Goal: Book appointment/travel/reservation

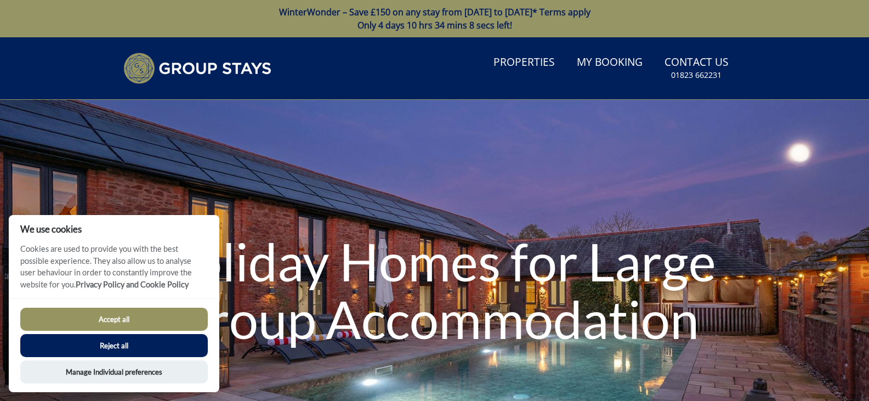
click at [126, 352] on button "Reject all" at bounding box center [114, 345] width 188 height 23
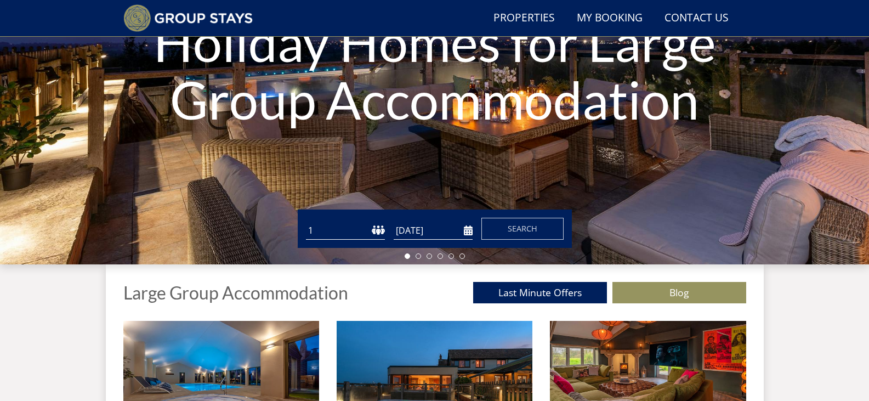
scroll to position [201, 0]
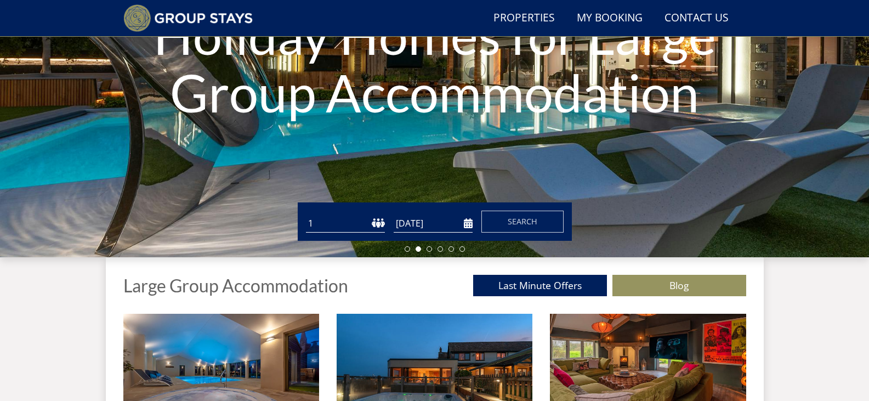
click at [350, 223] on select "1 2 3 4 5 6 7 8 9 10 11 12 13 14 15 16 17 18 19 20 21 22 23 24 25 26 27 28 29 3…" at bounding box center [345, 223] width 79 height 18
select select "10"
click at [306, 214] on select "1 2 3 4 5 6 7 8 9 10 11 12 13 14 15 16 17 18 19 20 21 22 23 24 25 26 27 28 29 3…" at bounding box center [345, 223] width 79 height 18
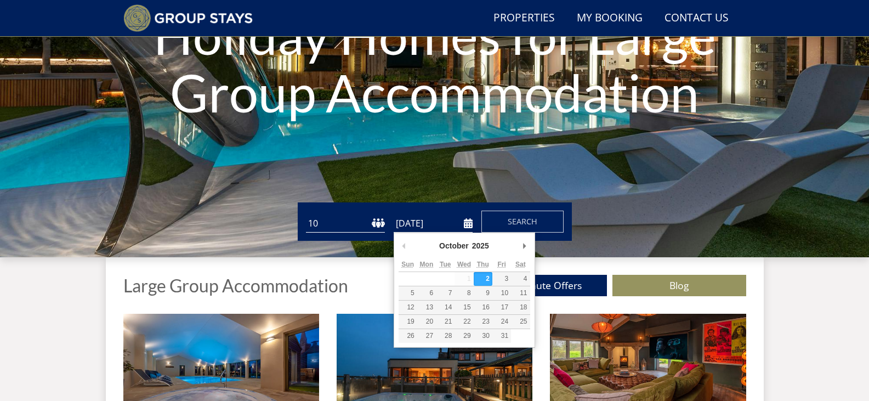
click at [432, 226] on input "[DATE]" at bounding box center [433, 223] width 79 height 18
type input "[DATE]"
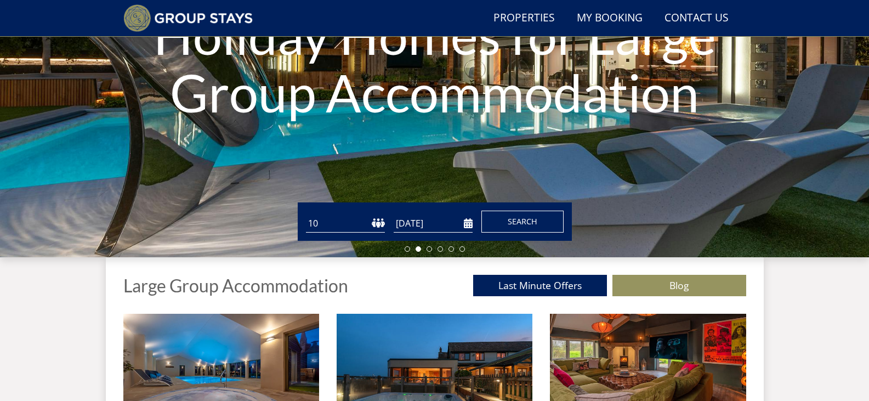
click at [522, 218] on span "Search" at bounding box center [523, 221] width 30 height 10
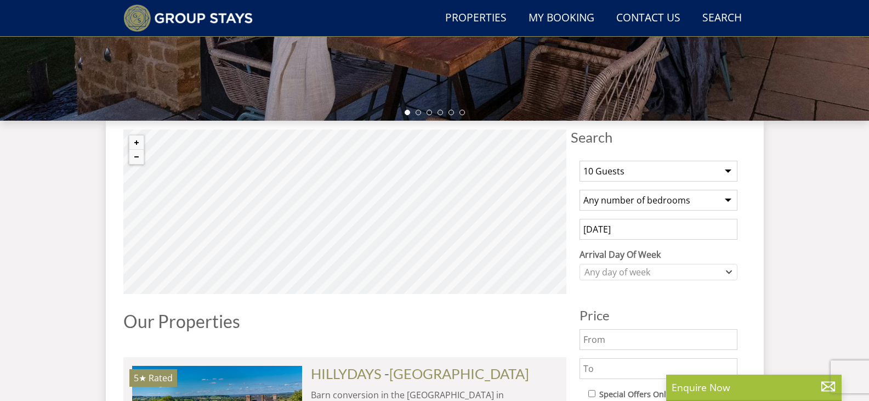
scroll to position [425, 0]
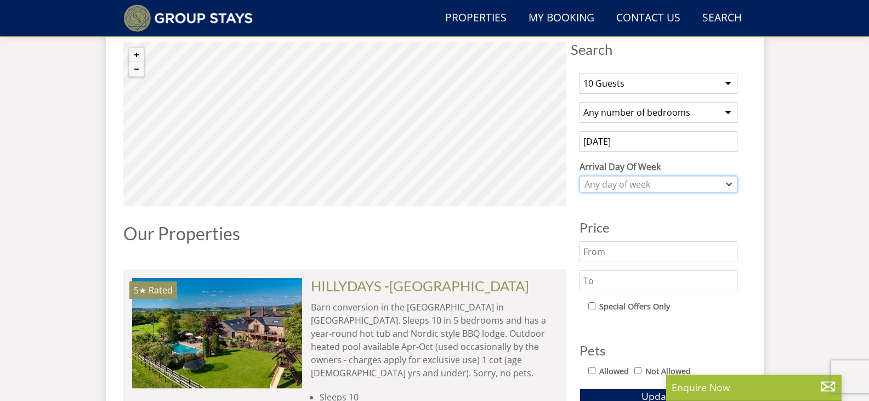
click at [693, 180] on div "Any day of week" at bounding box center [653, 184] width 142 height 12
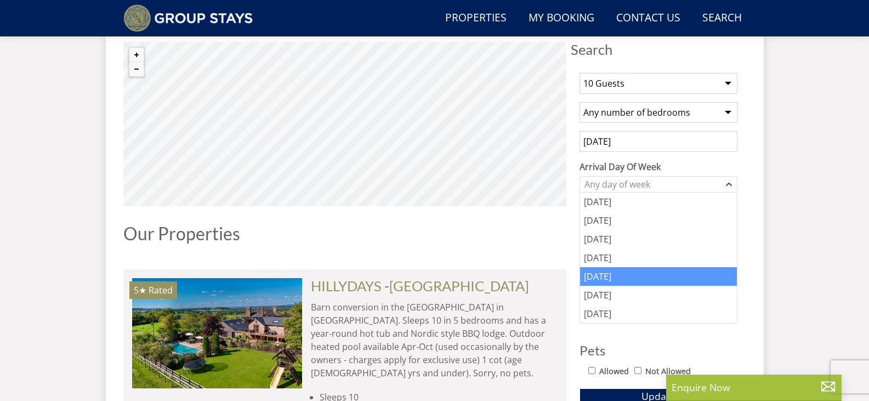
click at [612, 284] on div "[DATE]" at bounding box center [658, 276] width 157 height 19
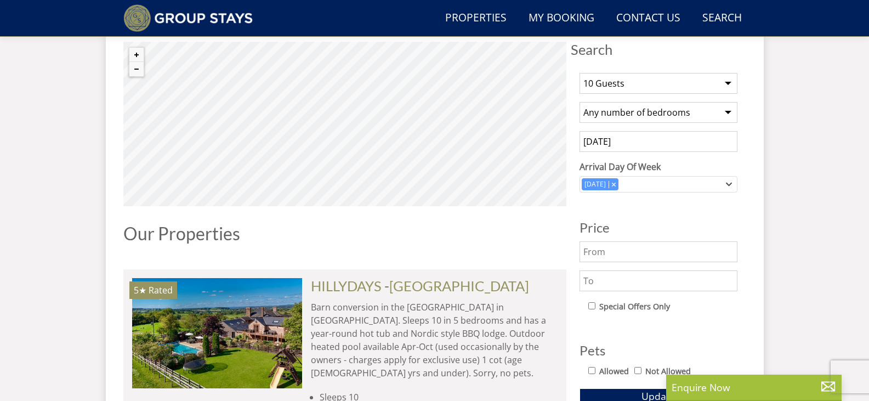
click at [686, 147] on input "[DATE]" at bounding box center [659, 141] width 158 height 21
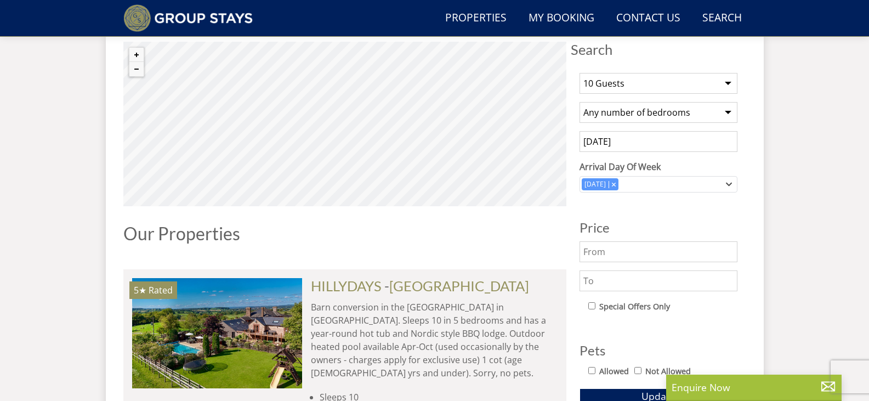
click at [688, 111] on select "Any number of bedrooms 1 Bedroom 2 Bedrooms 3 Bedrooms 4 Bedrooms 5 Bedrooms 6 …" at bounding box center [659, 112] width 158 height 21
select select "5"
click at [580, 102] on select "Any number of bedrooms 1 Bedroom 2 Bedrooms 3 Bedrooms 4 Bedrooms 5 Bedrooms 6 …" at bounding box center [659, 112] width 158 height 21
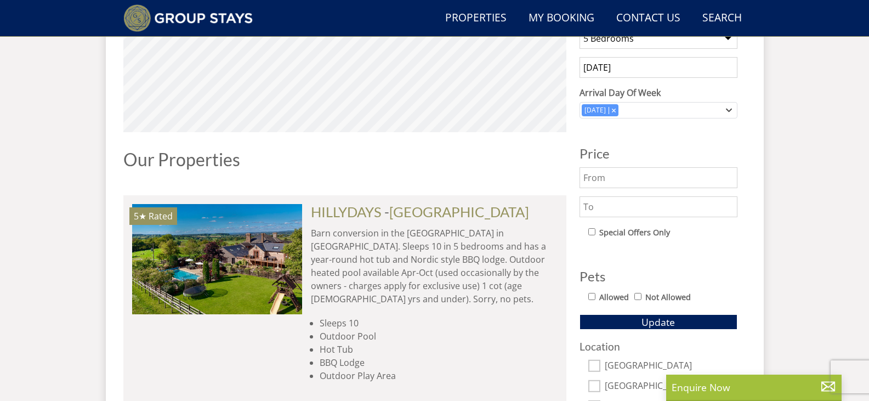
scroll to position [528, 0]
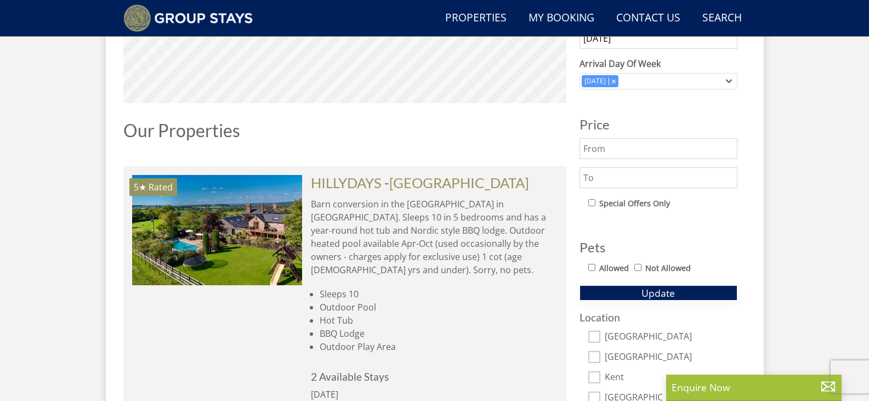
click at [650, 294] on span "Update" at bounding box center [658, 292] width 33 height 13
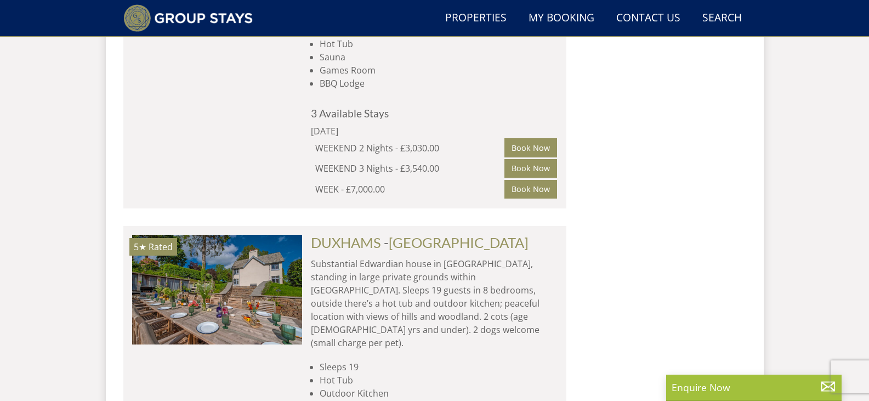
scroll to position [6706, 0]
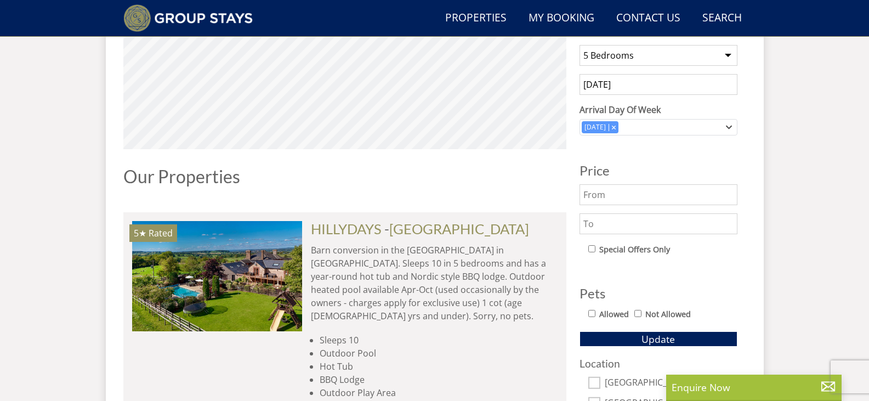
scroll to position [426, 0]
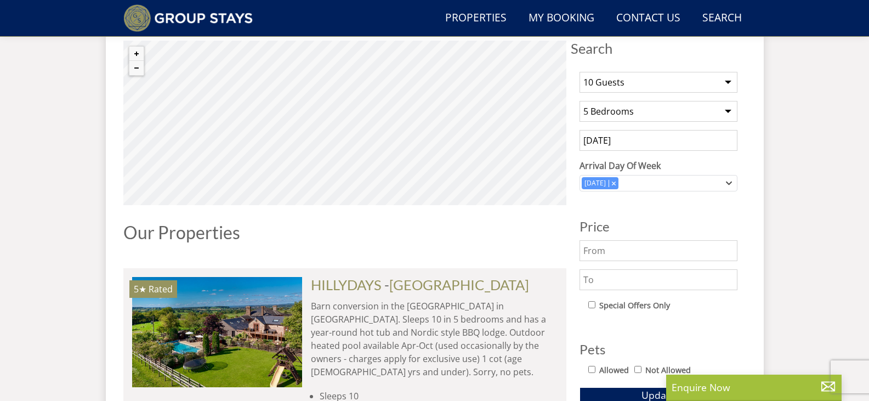
click at [719, 135] on input "[DATE]" at bounding box center [659, 140] width 158 height 21
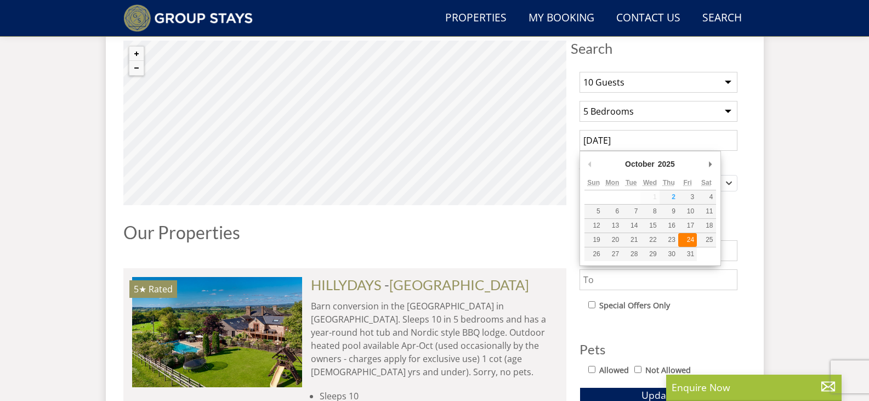
type input "[DATE]"
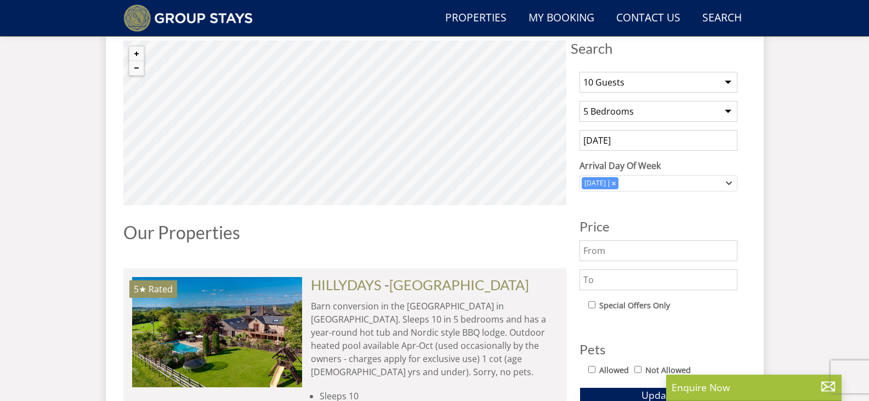
click at [644, 394] on span "Update" at bounding box center [658, 394] width 33 height 13
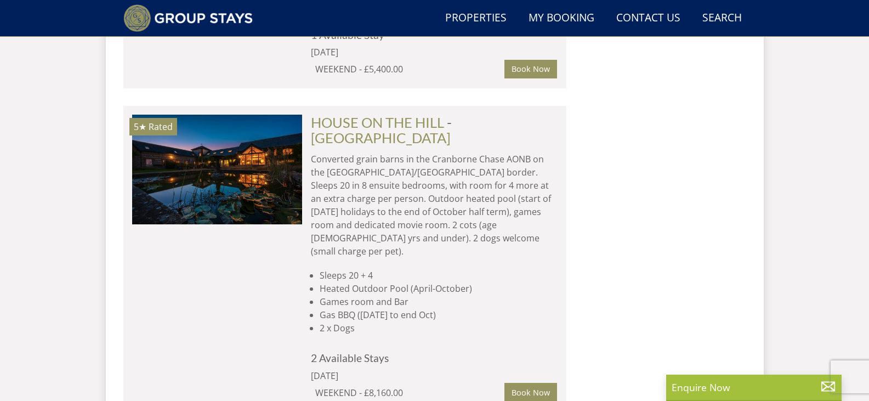
scroll to position [2167, 0]
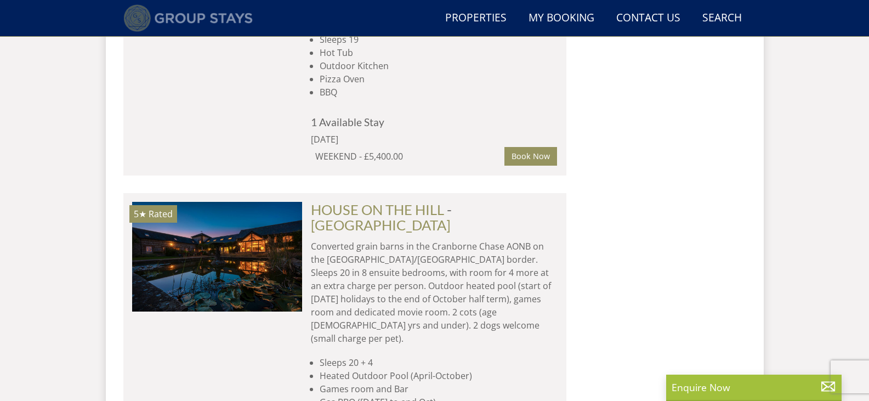
click at [150, 18] on img at bounding box center [188, 17] width 130 height 27
select select "10"
